Goal: Task Accomplishment & Management: Manage account settings

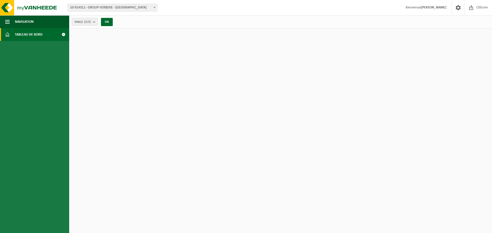
click at [427, 8] on strong "[PERSON_NAME]" at bounding box center [434, 8] width 26 height 4
click at [457, 7] on span at bounding box center [458, 7] width 8 height 15
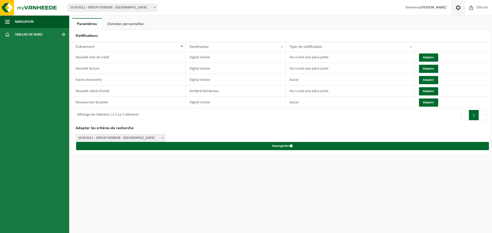
click at [441, 4] on span "Bienvenue Lin Waterbley" at bounding box center [425, 7] width 51 height 15
click at [436, 6] on strong "[PERSON_NAME]" at bounding box center [434, 8] width 26 height 4
click at [118, 25] on link "Données personnelles" at bounding box center [125, 24] width 47 height 12
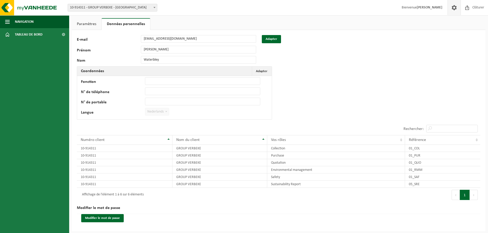
click at [359, 46] on div "103356 E-mail lin.waterbley@verbeke.com Adapter Prénom Lin Nom Waterbley Coordo…" at bounding box center [279, 131] width 414 height 202
